Goal: Information Seeking & Learning: Understand process/instructions

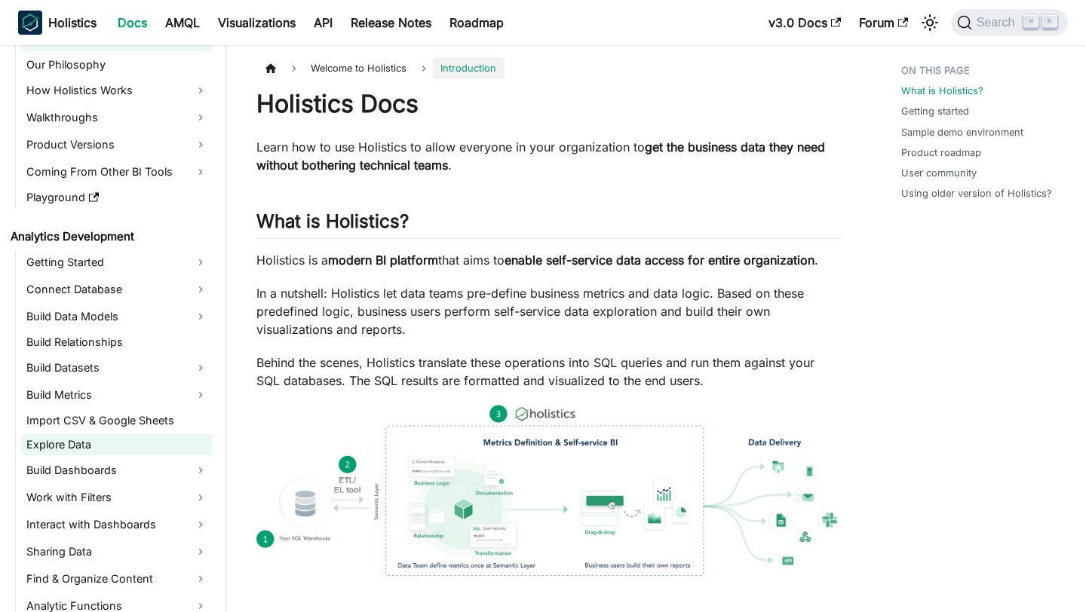
scroll to position [57, 0]
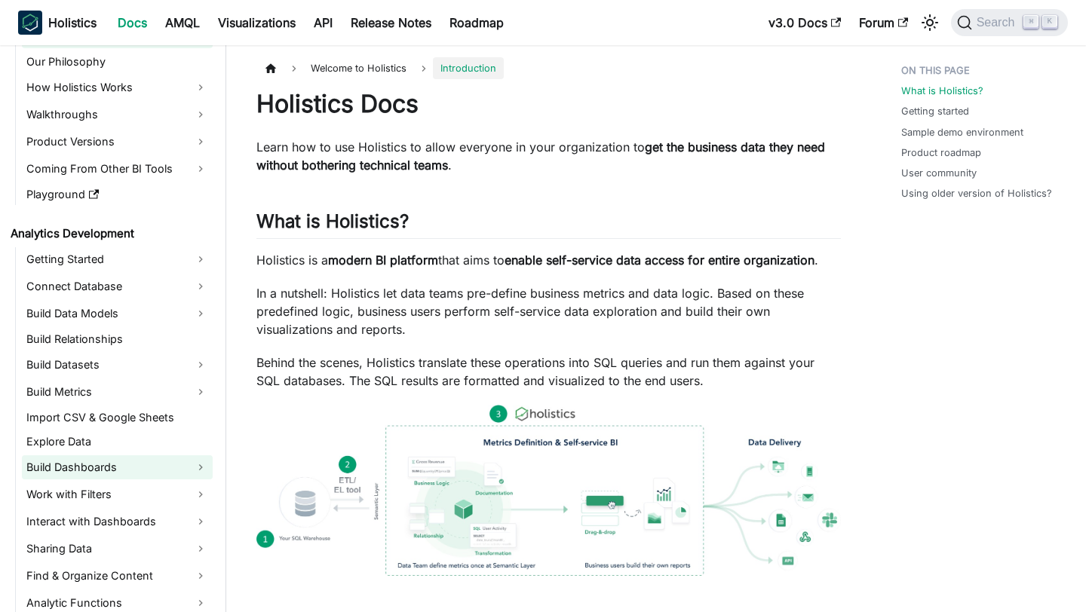
click at [129, 476] on link "Build Dashboards" at bounding box center [117, 468] width 191 height 24
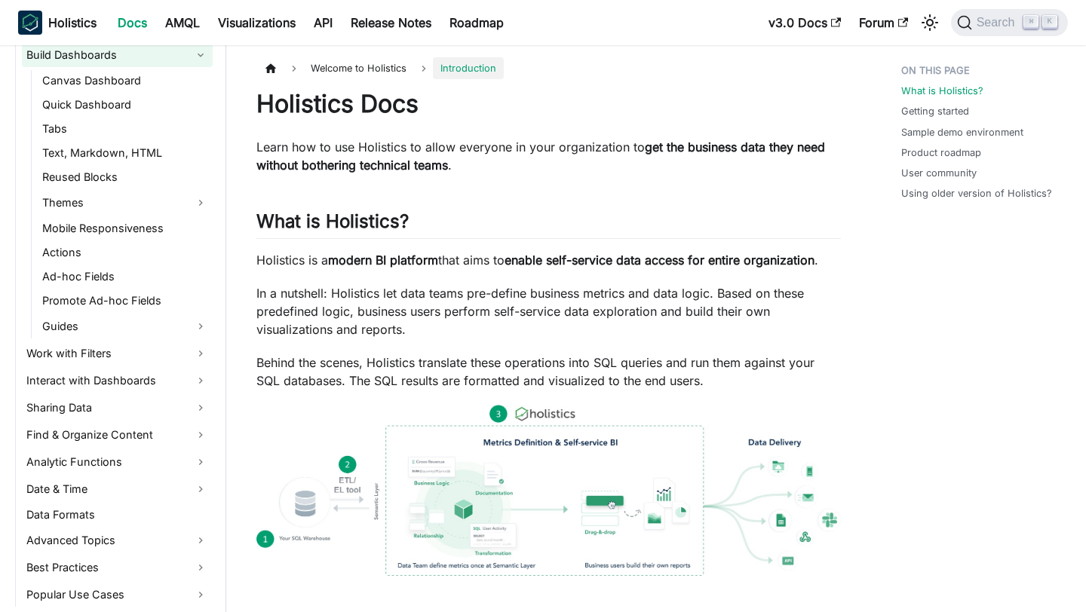
scroll to position [504, 0]
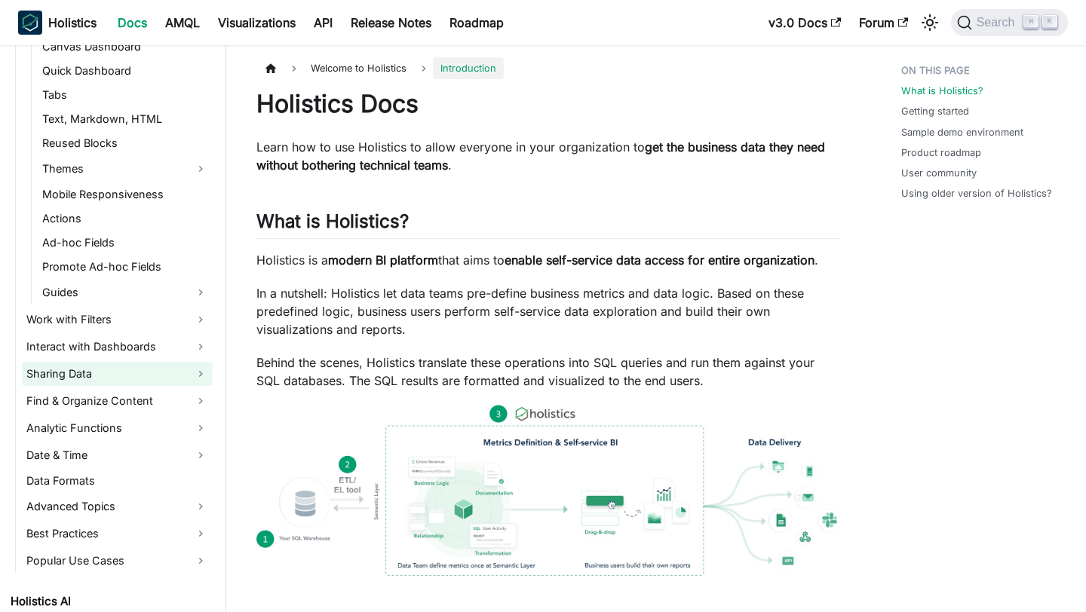
click at [91, 376] on link "Sharing Data" at bounding box center [117, 374] width 191 height 24
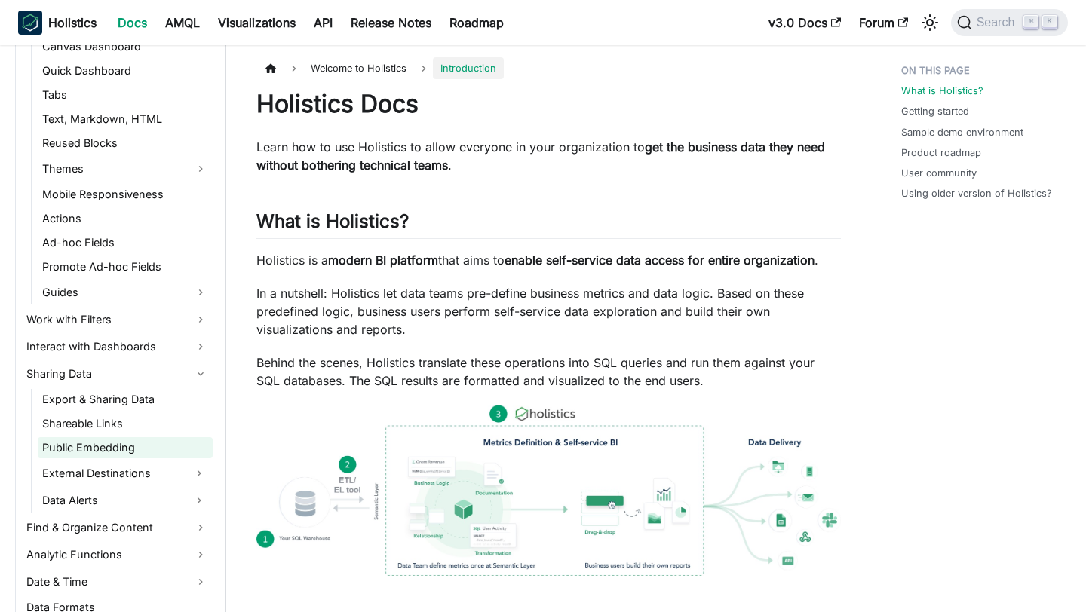
click at [99, 453] on link "Public Embedding" at bounding box center [125, 447] width 175 height 21
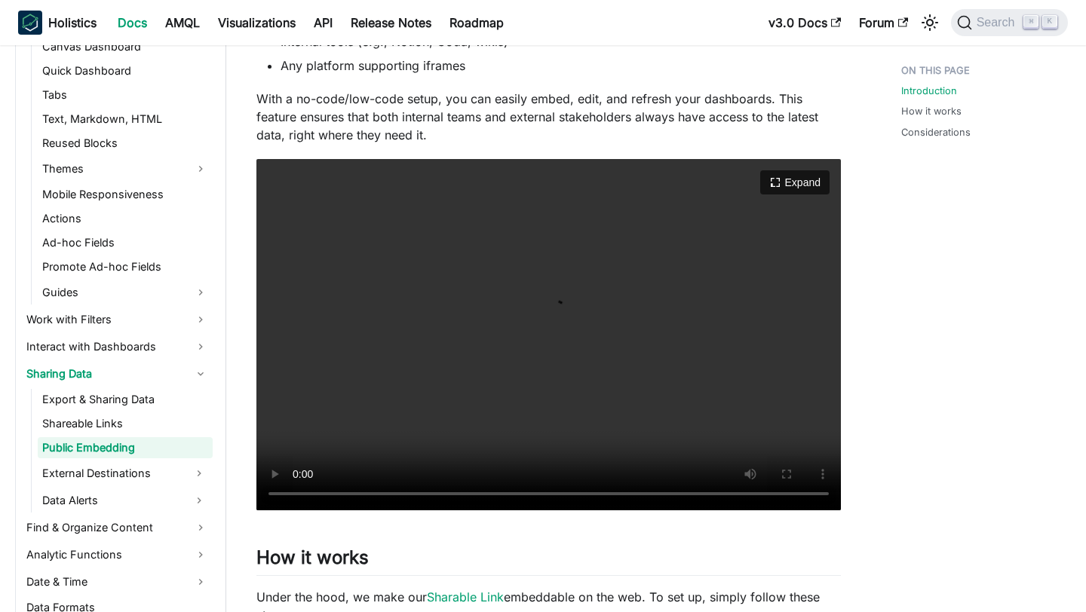
scroll to position [220, 0]
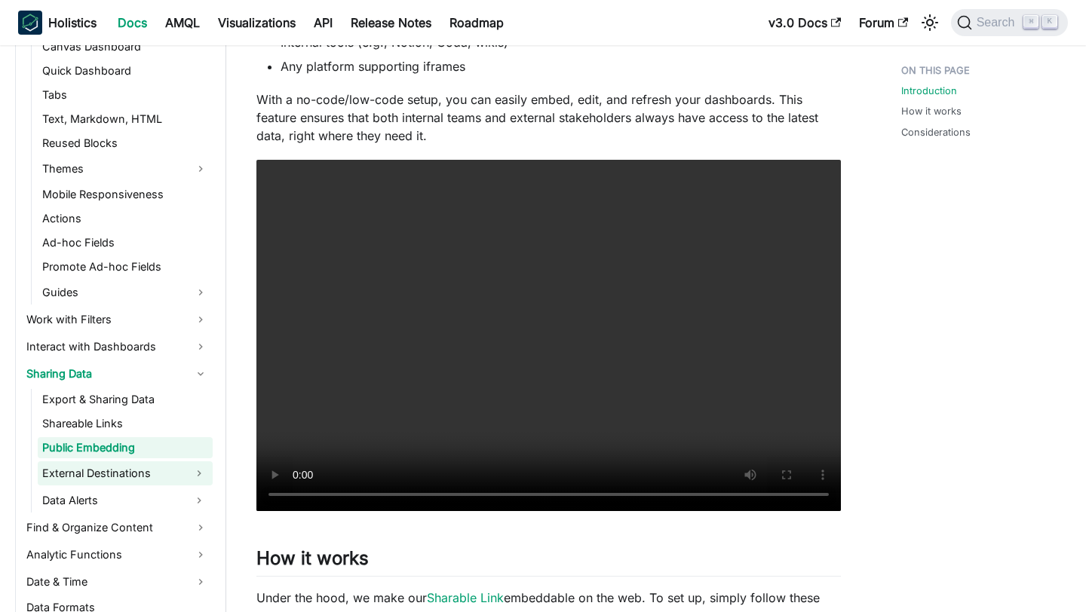
click at [94, 473] on link "External Destinations" at bounding box center [112, 474] width 148 height 24
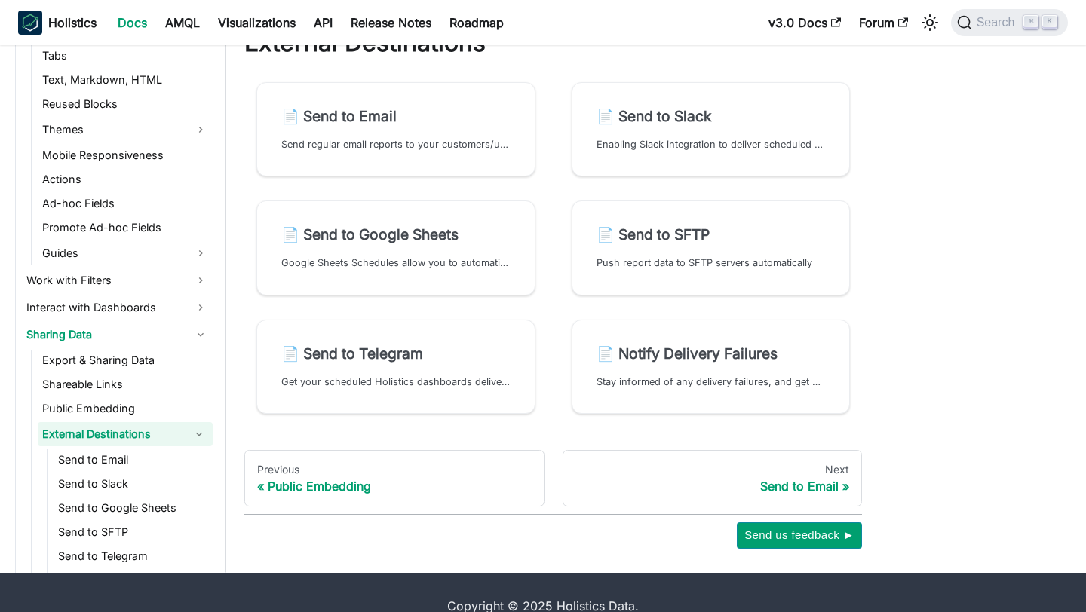
scroll to position [49, 0]
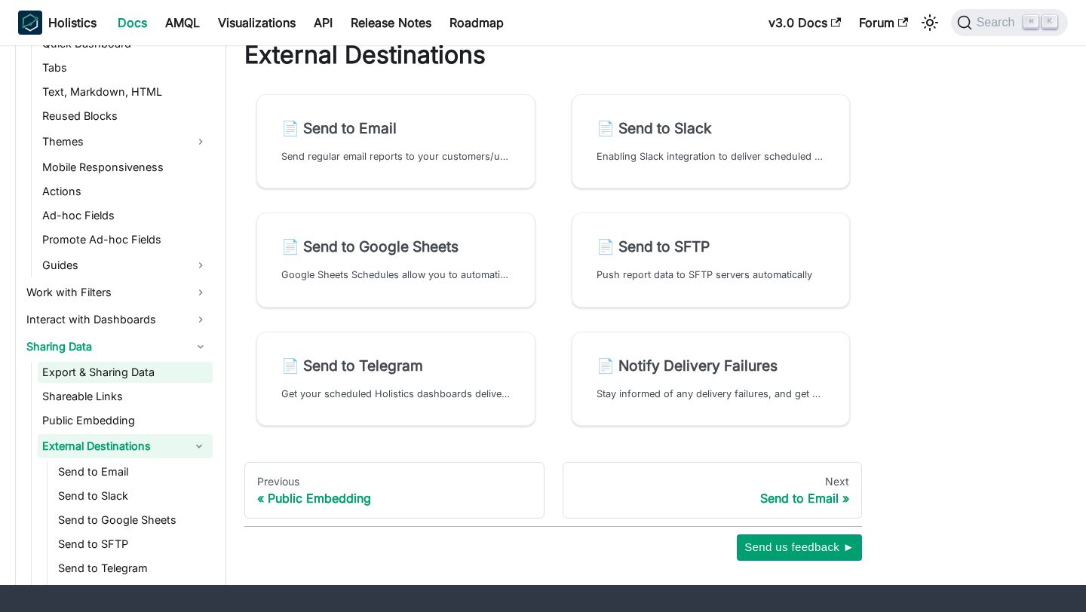
click at [91, 379] on link "Export & Sharing Data" at bounding box center [125, 372] width 175 height 21
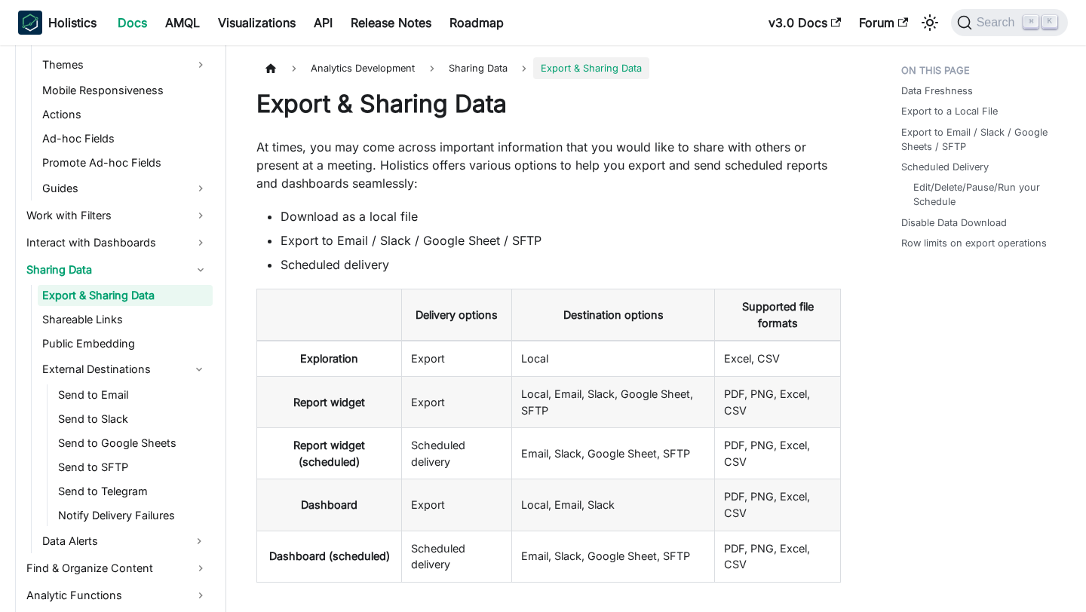
scroll to position [562, 0]
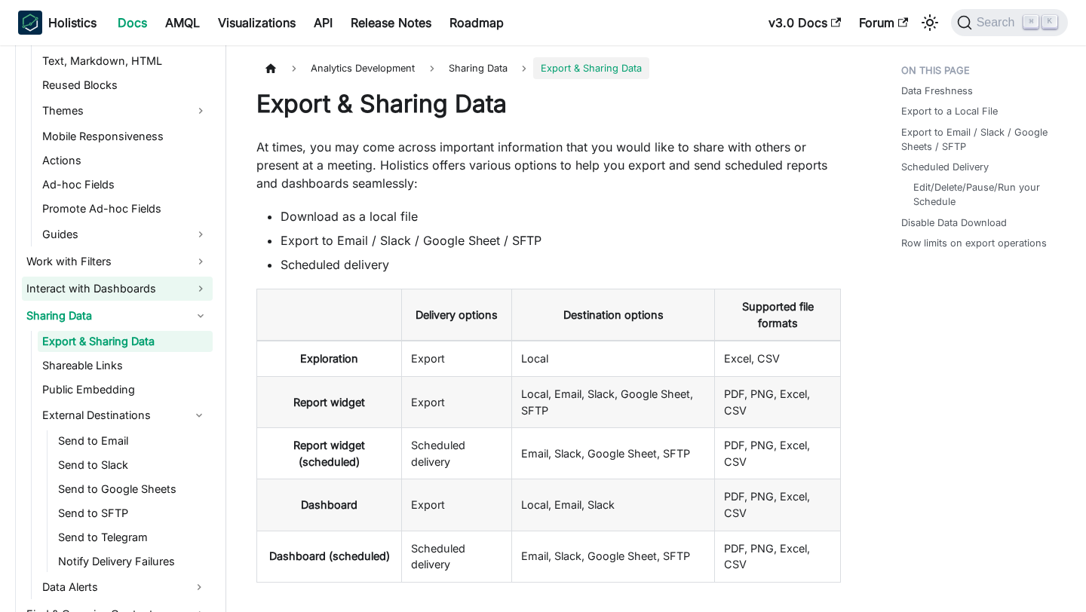
click at [87, 287] on link "Interact with Dashboards" at bounding box center [117, 289] width 191 height 24
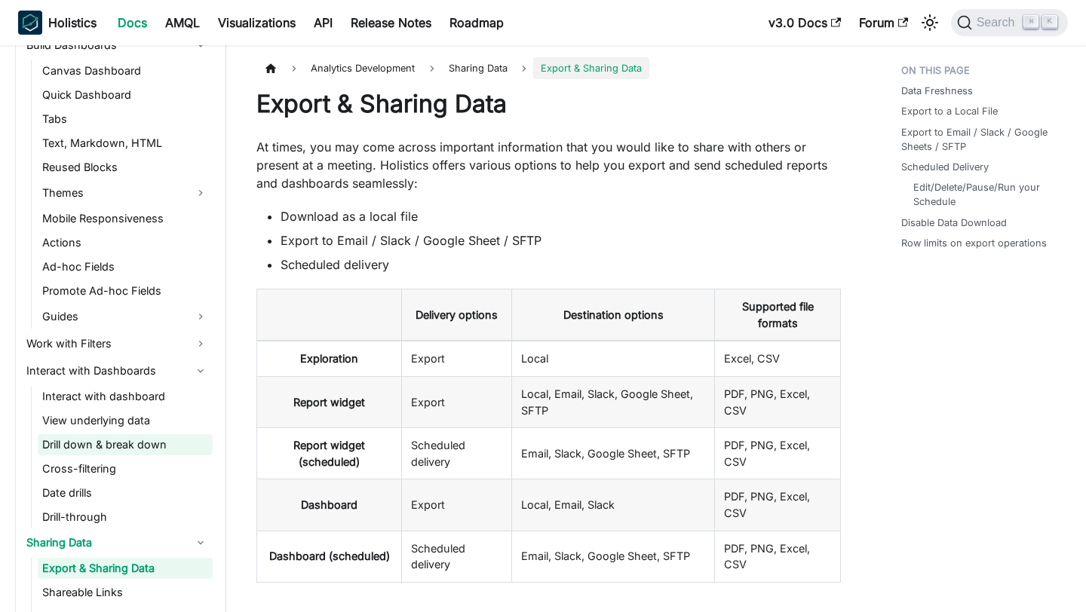
scroll to position [474, 0]
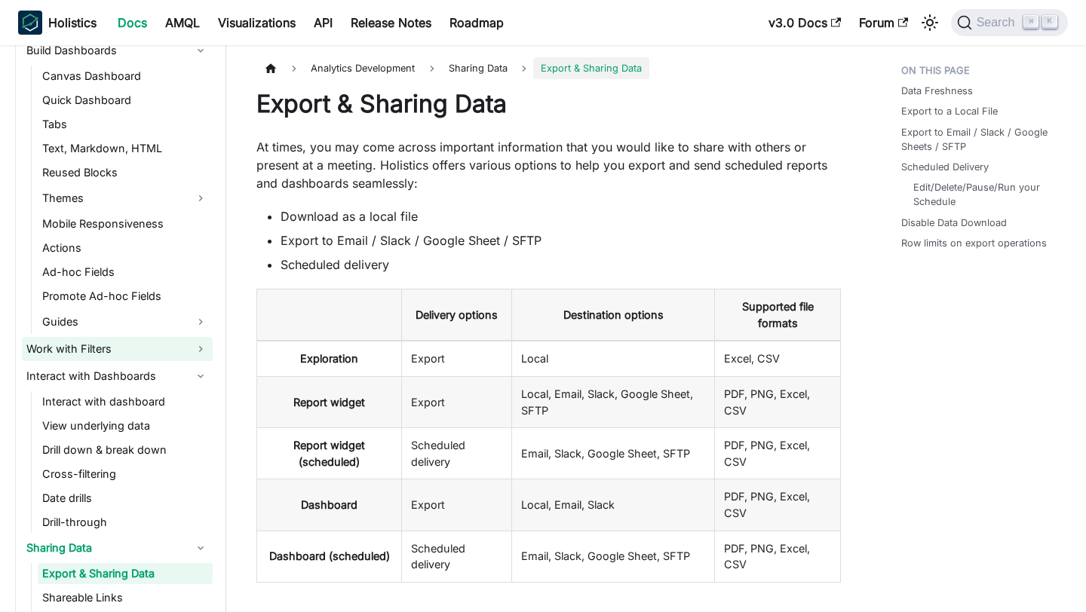
click at [92, 349] on link "Work with Filters" at bounding box center [117, 349] width 191 height 24
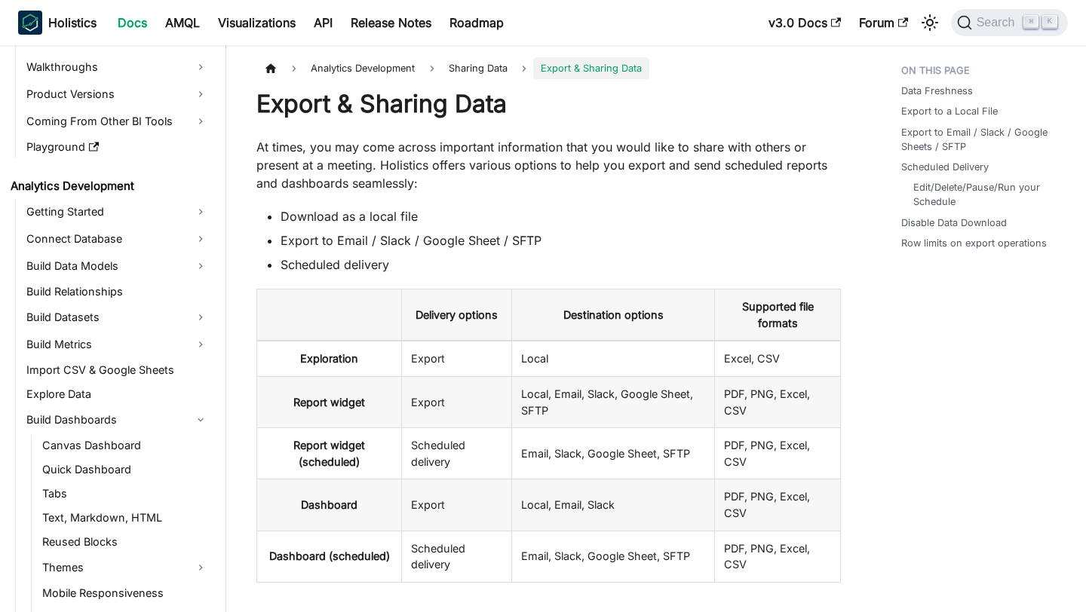
scroll to position [100, 0]
